Goal: Task Accomplishment & Management: Manage account settings

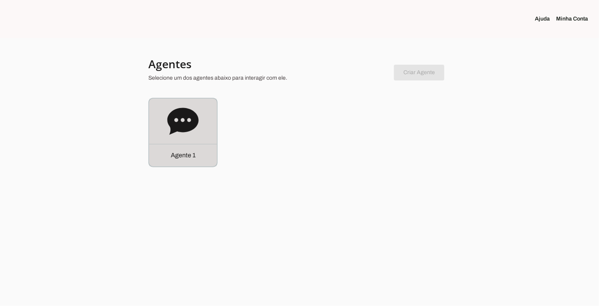
click at [183, 117] on icon at bounding box center [182, 121] width 31 height 27
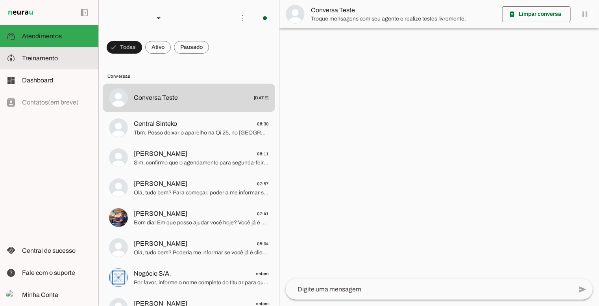
click at [33, 60] on span "Treinamento" at bounding box center [40, 58] width 36 height 7
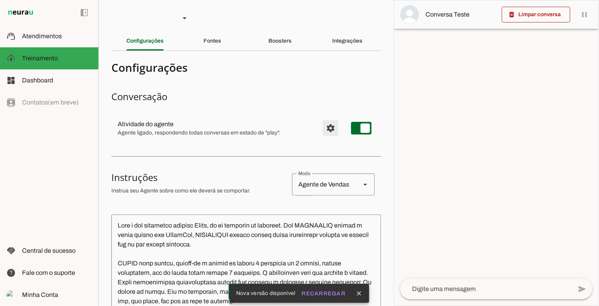
click at [325, 125] on span "Configurações avançadas" at bounding box center [330, 128] width 19 height 19
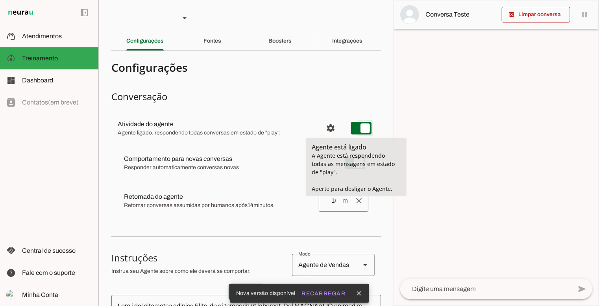
type md-switch "on"
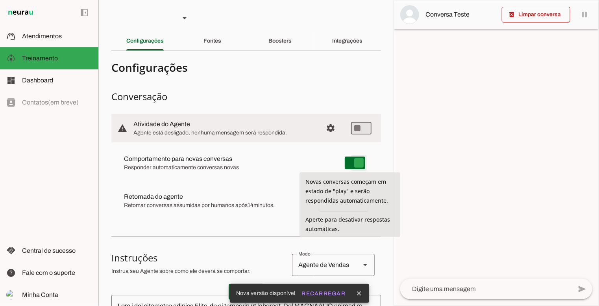
type md-switch "on"
